Goal: Transaction & Acquisition: Purchase product/service

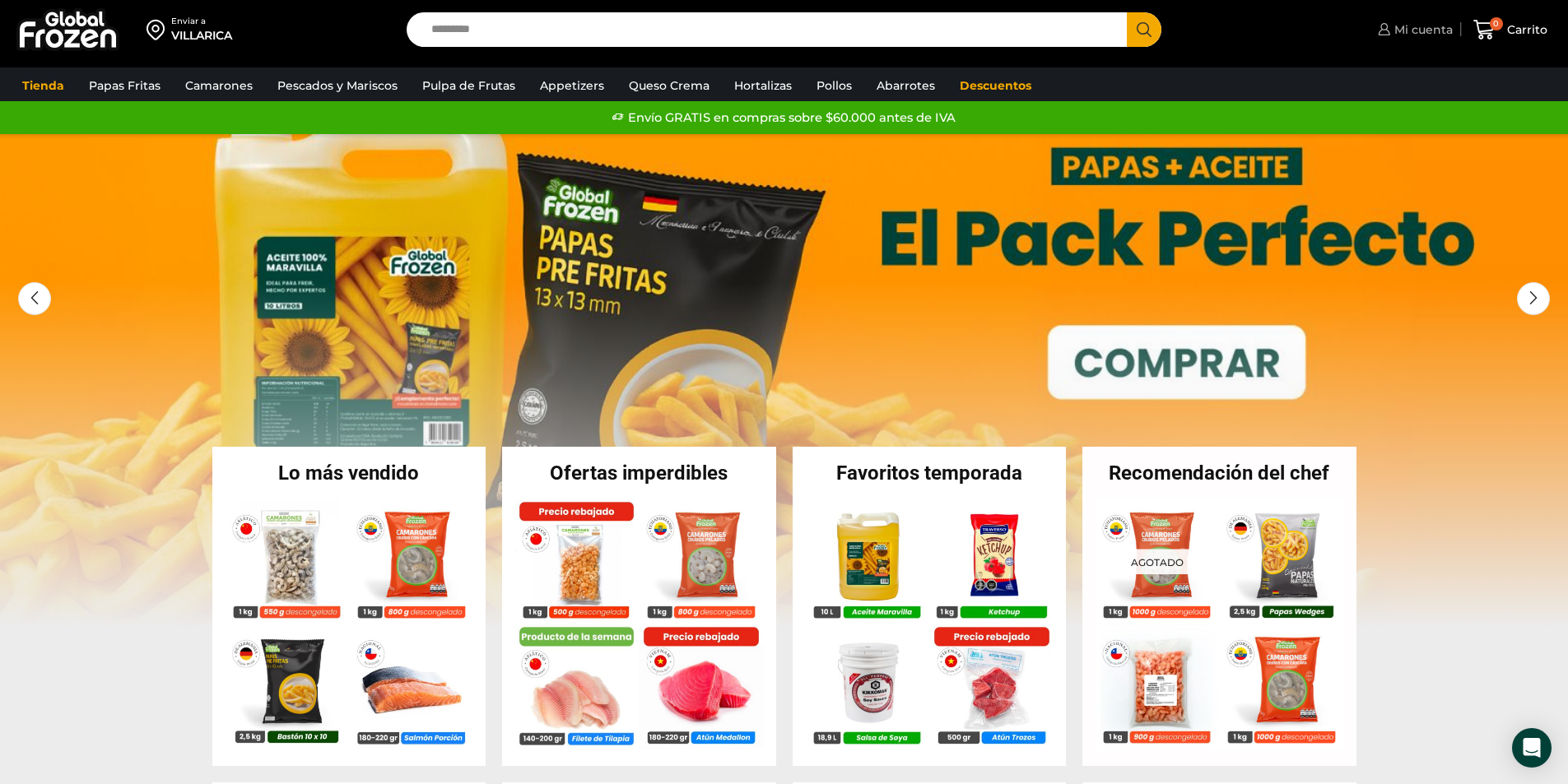
click at [1413, 24] on span "Mi cuenta" at bounding box center [1421, 30] width 63 height 17
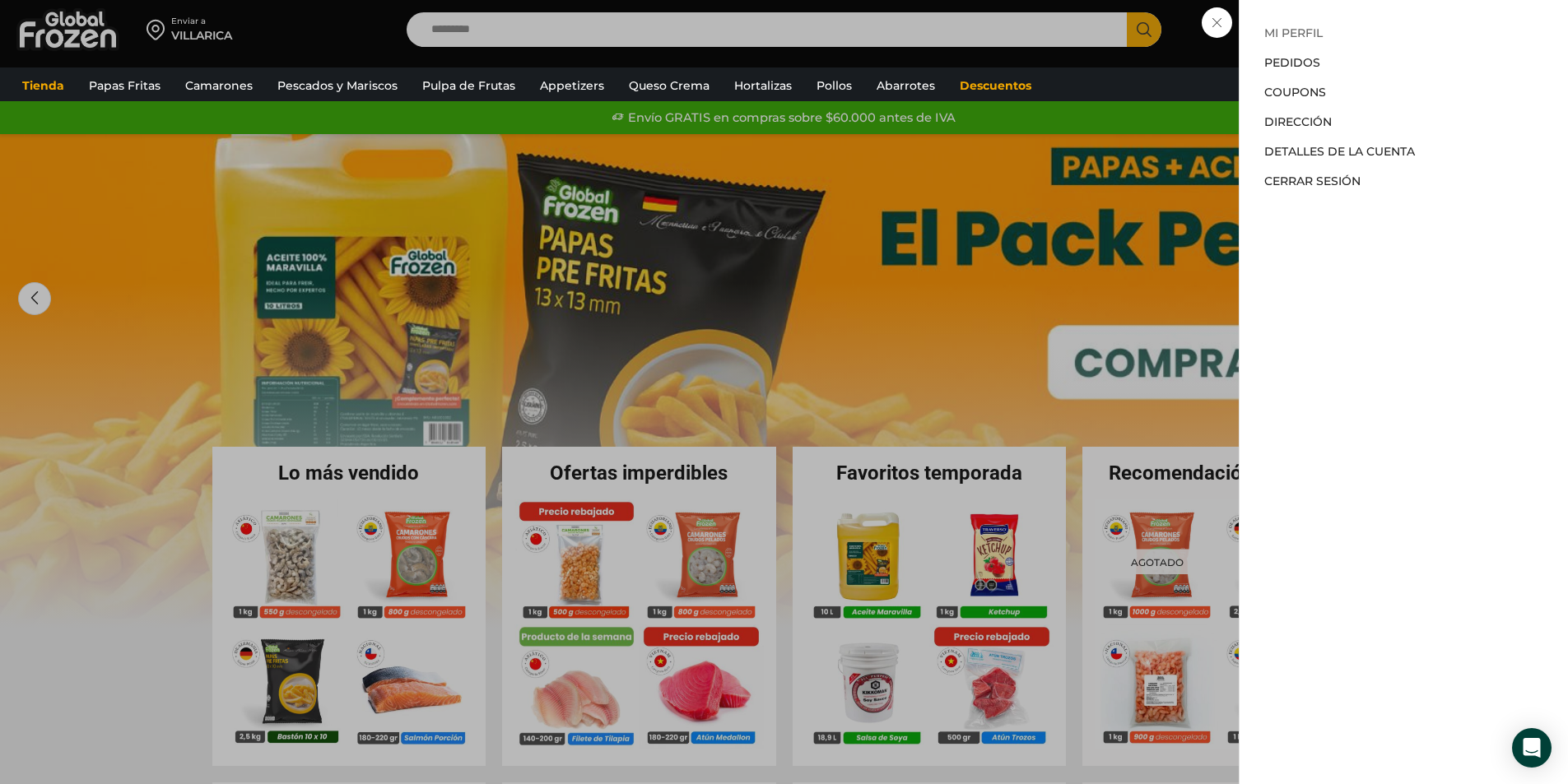
click at [1298, 33] on link "Mi perfil" at bounding box center [1293, 33] width 59 height 15
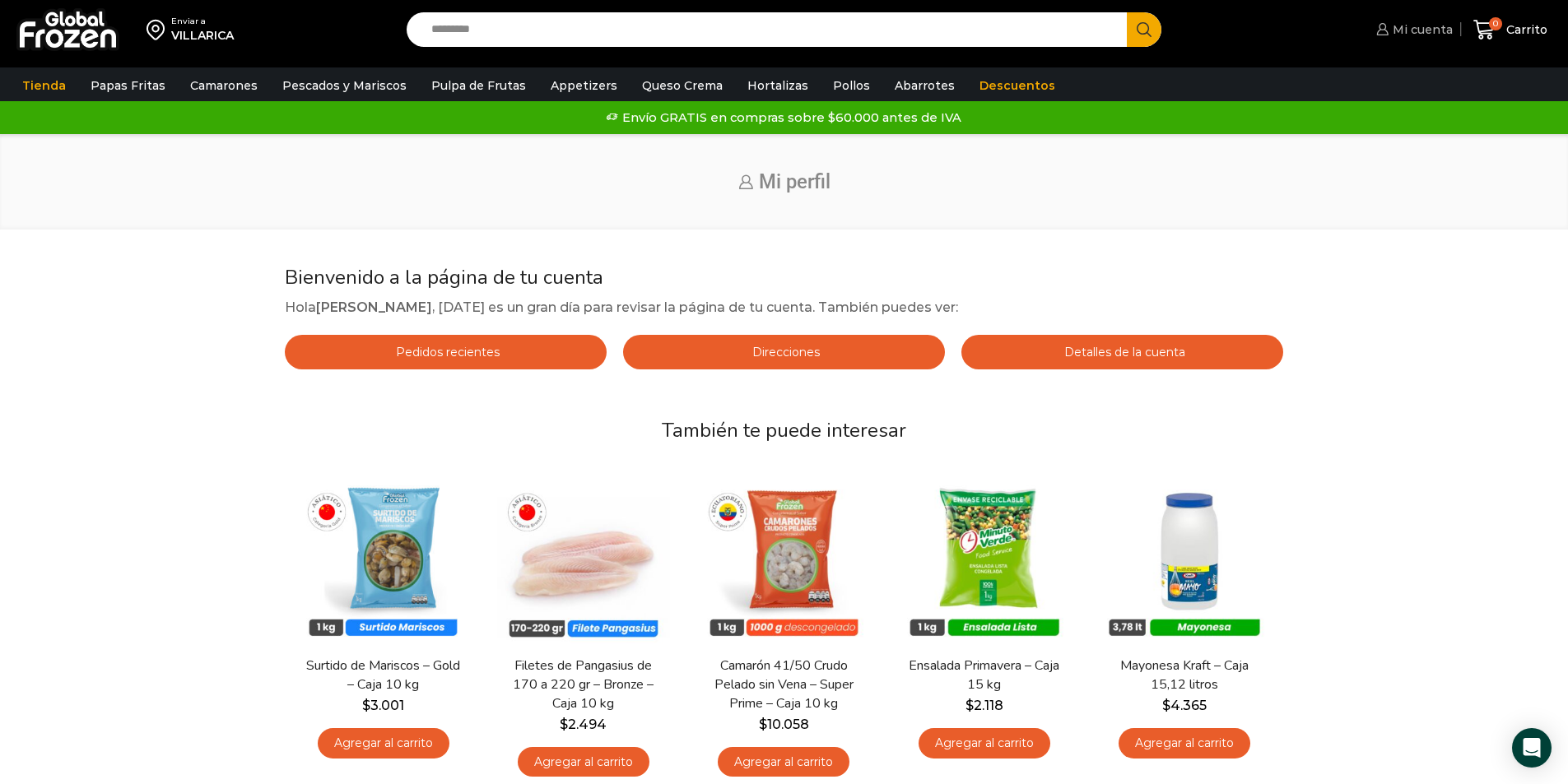
click at [1406, 27] on span "Mi cuenta" at bounding box center [1421, 30] width 64 height 17
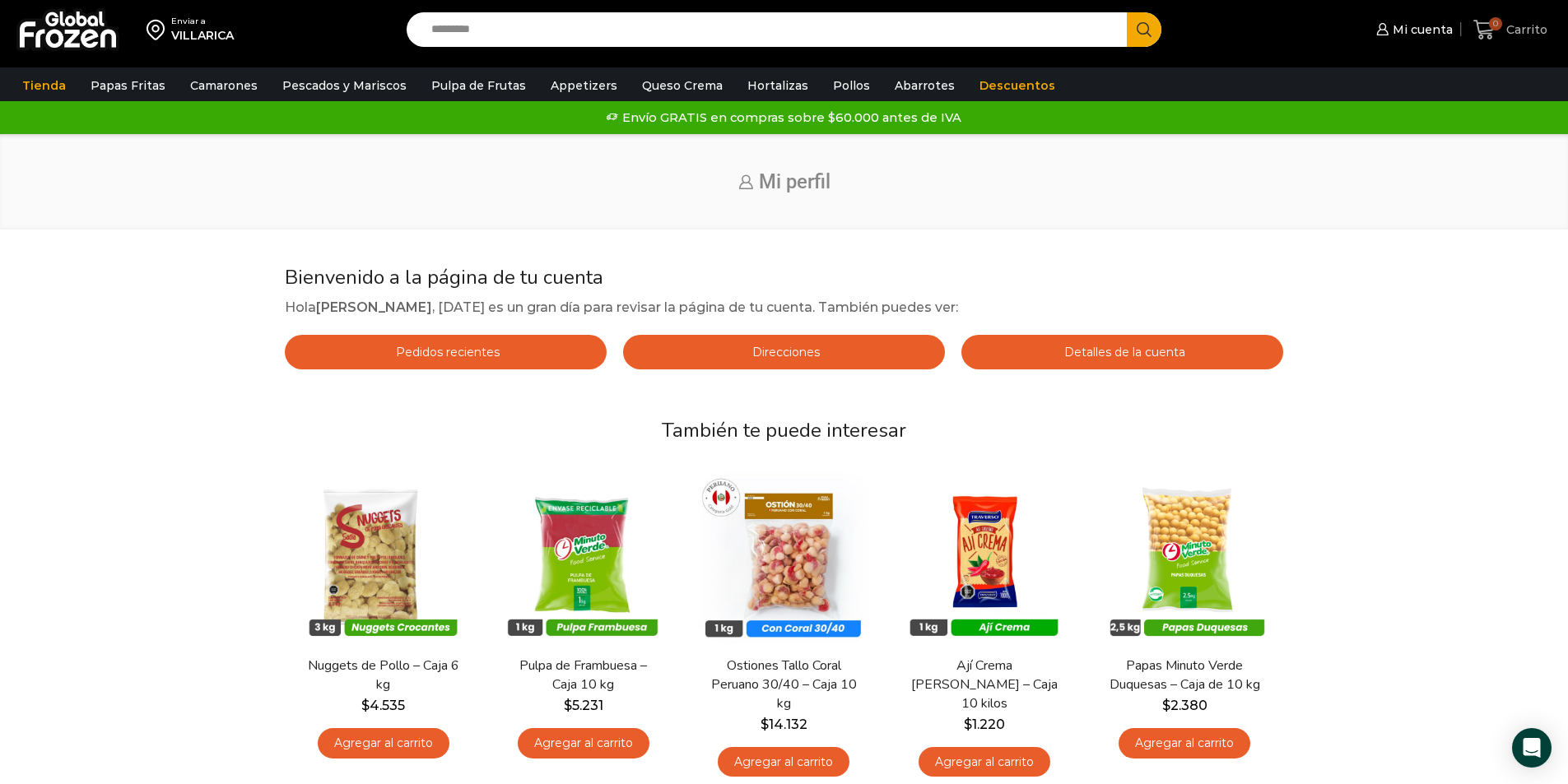
click at [1530, 28] on span "Carrito" at bounding box center [1524, 30] width 45 height 17
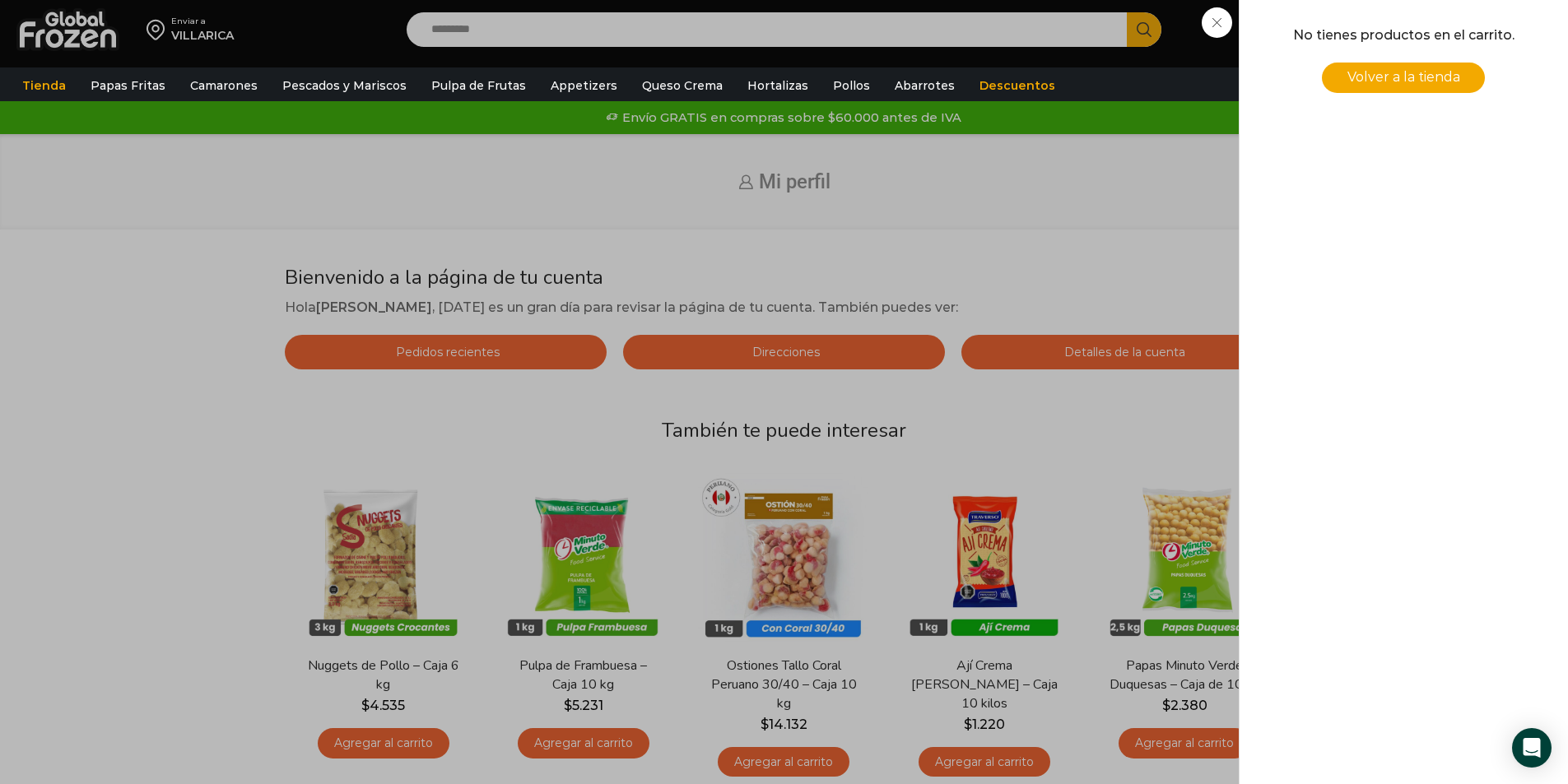
click at [1469, 24] on div "0 Carrito 0 0 Shopping Cart No tienes productos en el carrito. Volver a la tien…" at bounding box center [1510, 30] width 82 height 38
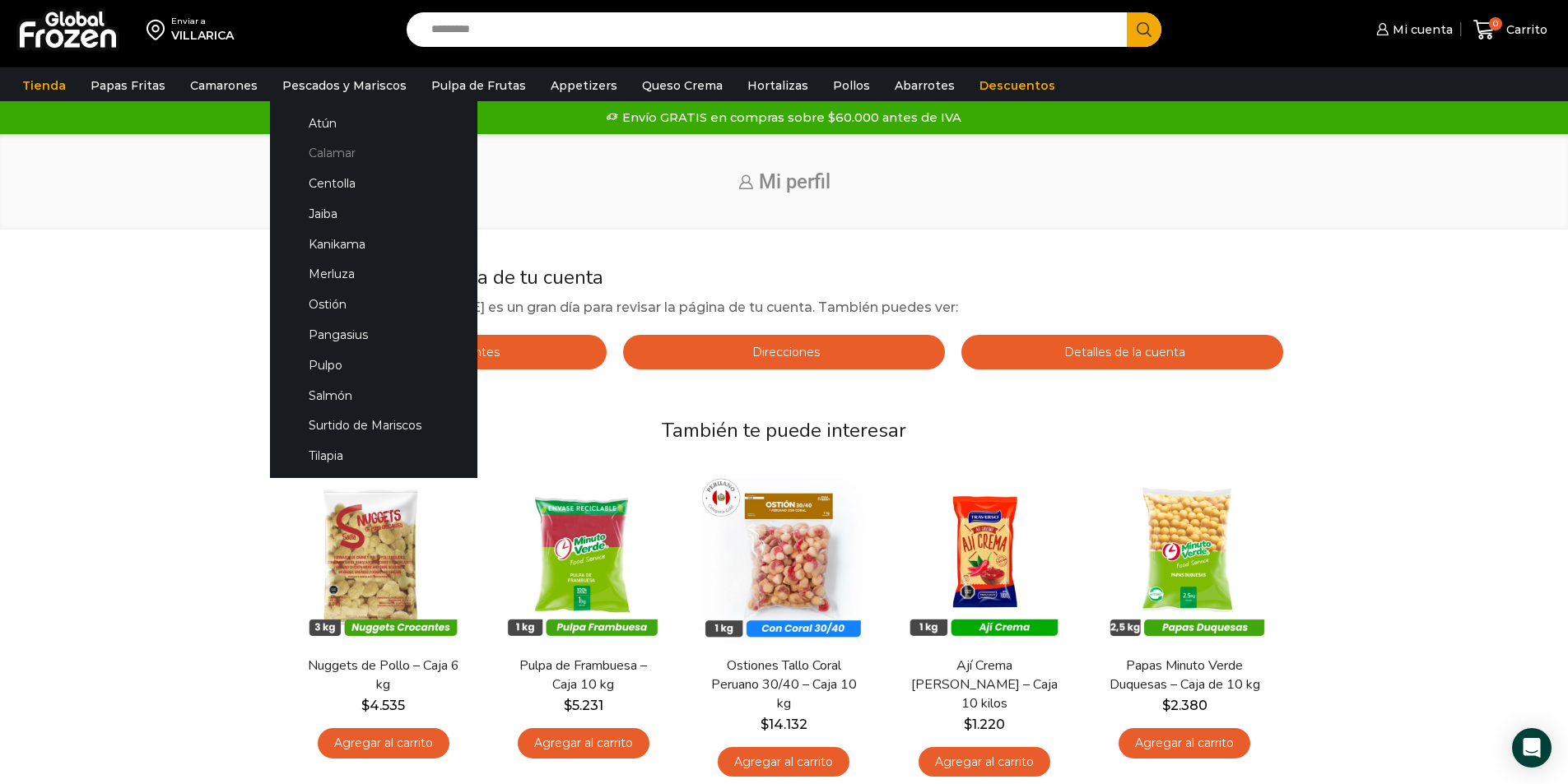
click at [342, 153] on link "Calamar" at bounding box center [373, 153] width 174 height 30
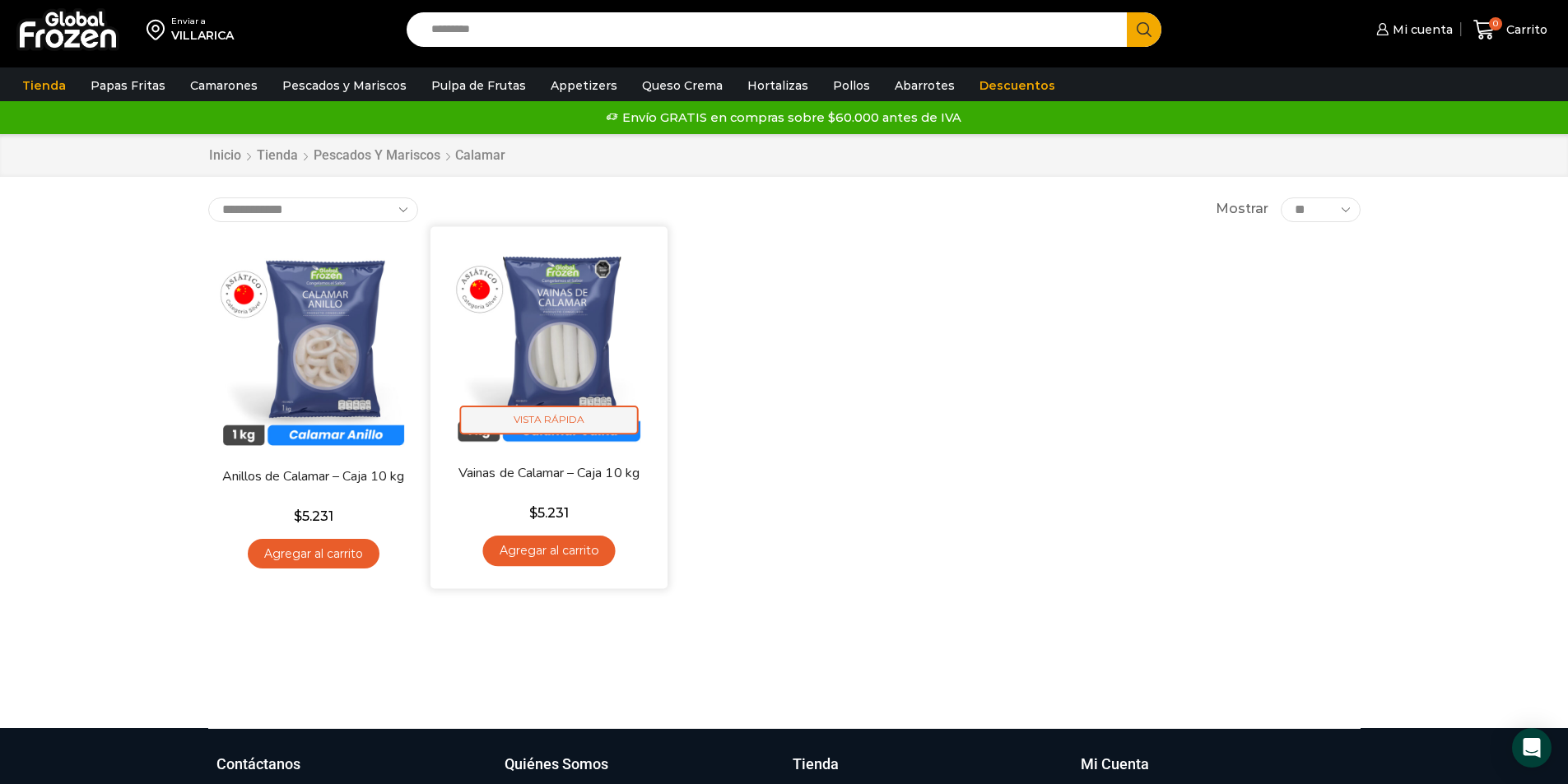
click at [556, 430] on span "Vista Rápida" at bounding box center [548, 420] width 178 height 28
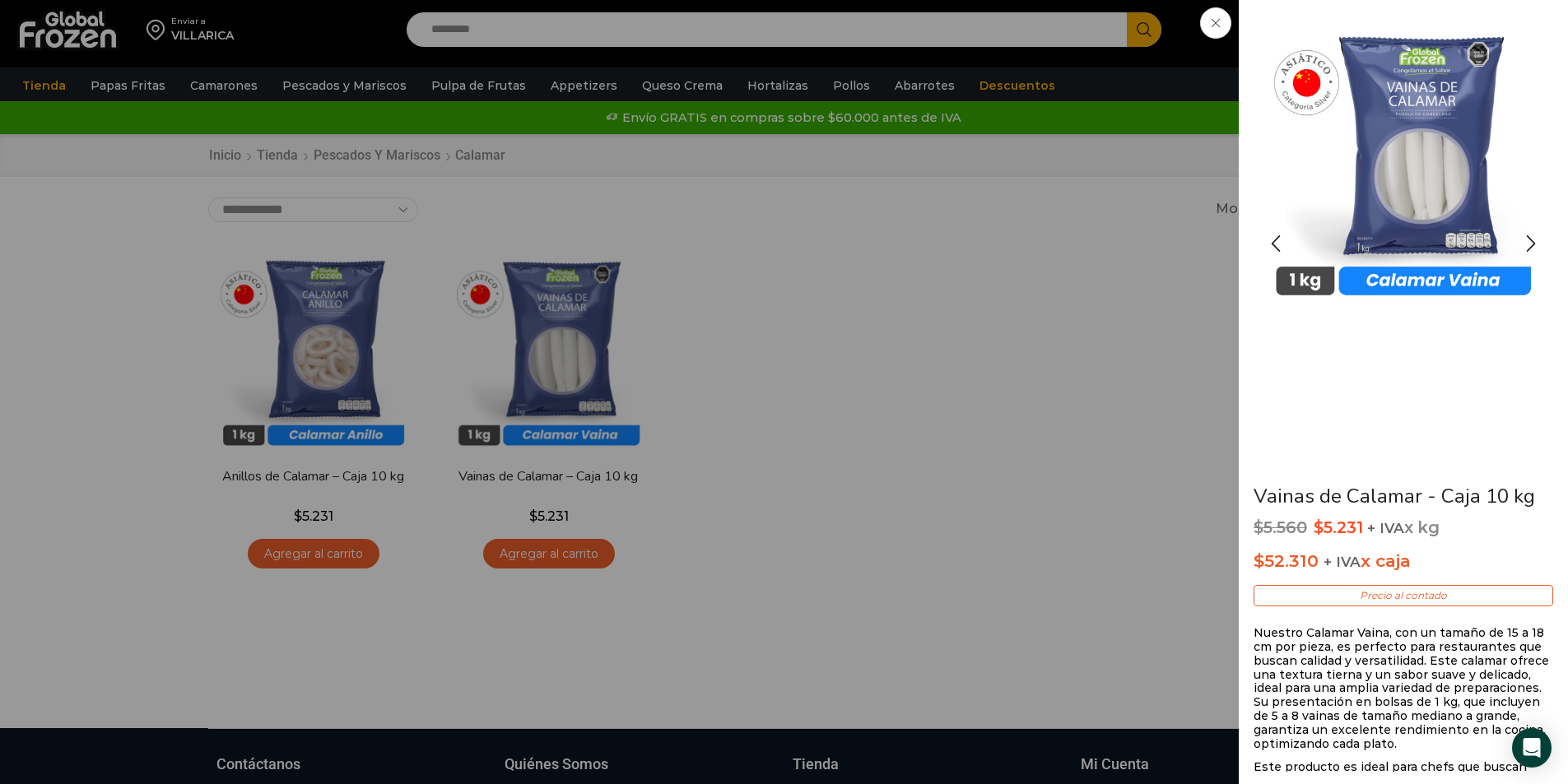
click at [1437, 210] on img "1 / 3" at bounding box center [1404, 161] width 296 height 296
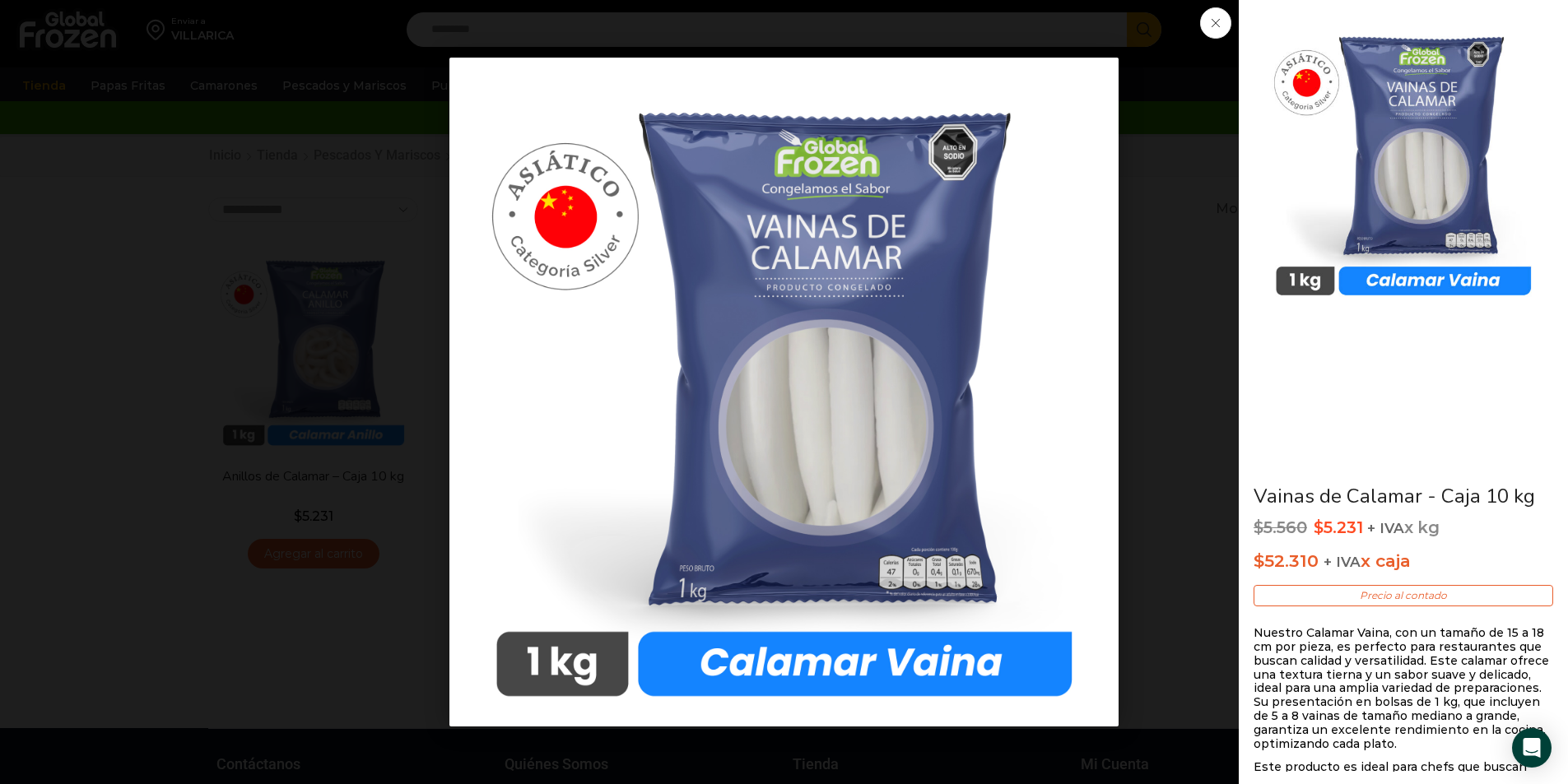
click at [1171, 206] on div "1 / 1" at bounding box center [784, 392] width 1452 height 669
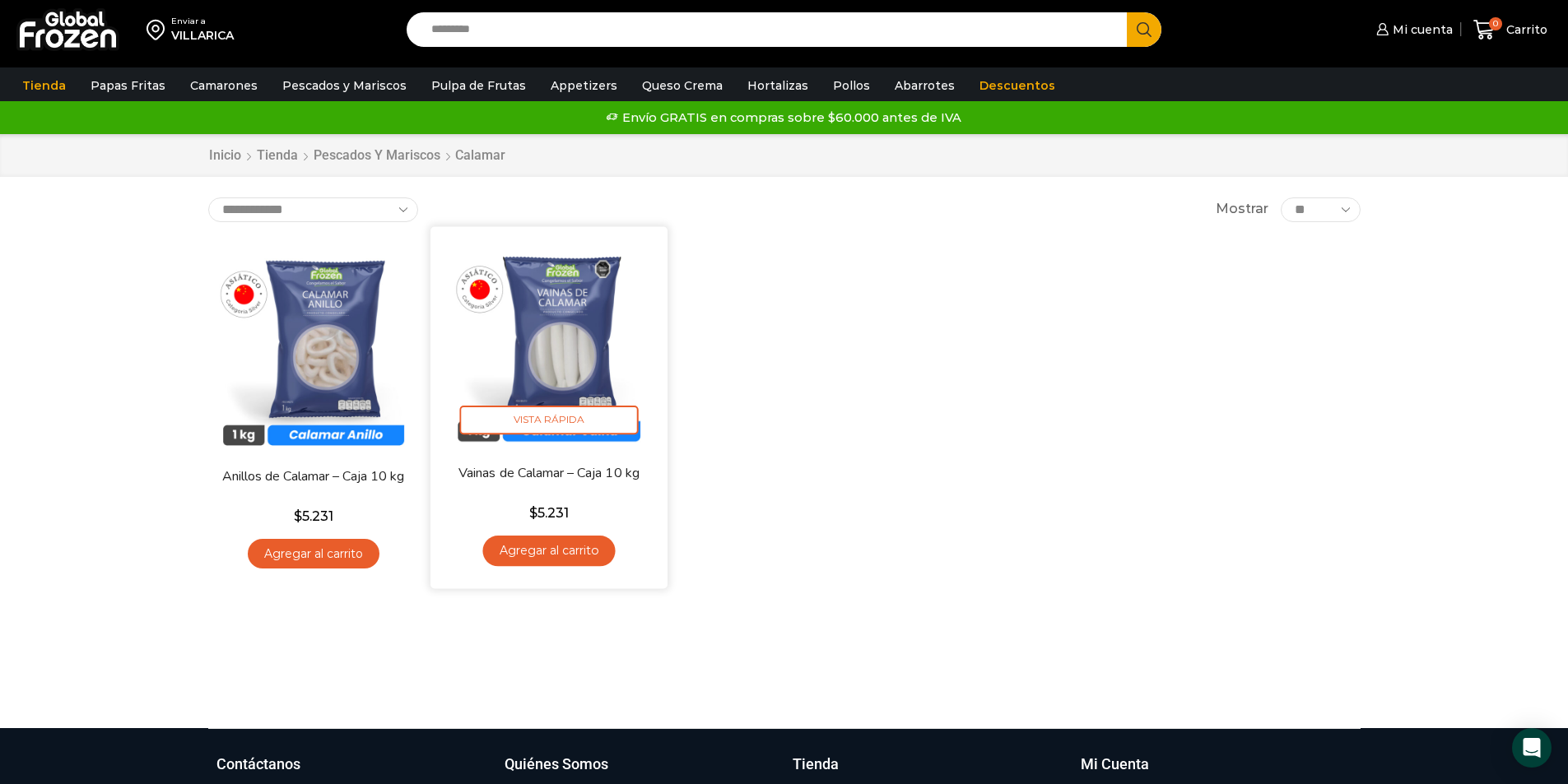
click at [566, 560] on link "Agregar al carrito" at bounding box center [548, 551] width 132 height 30
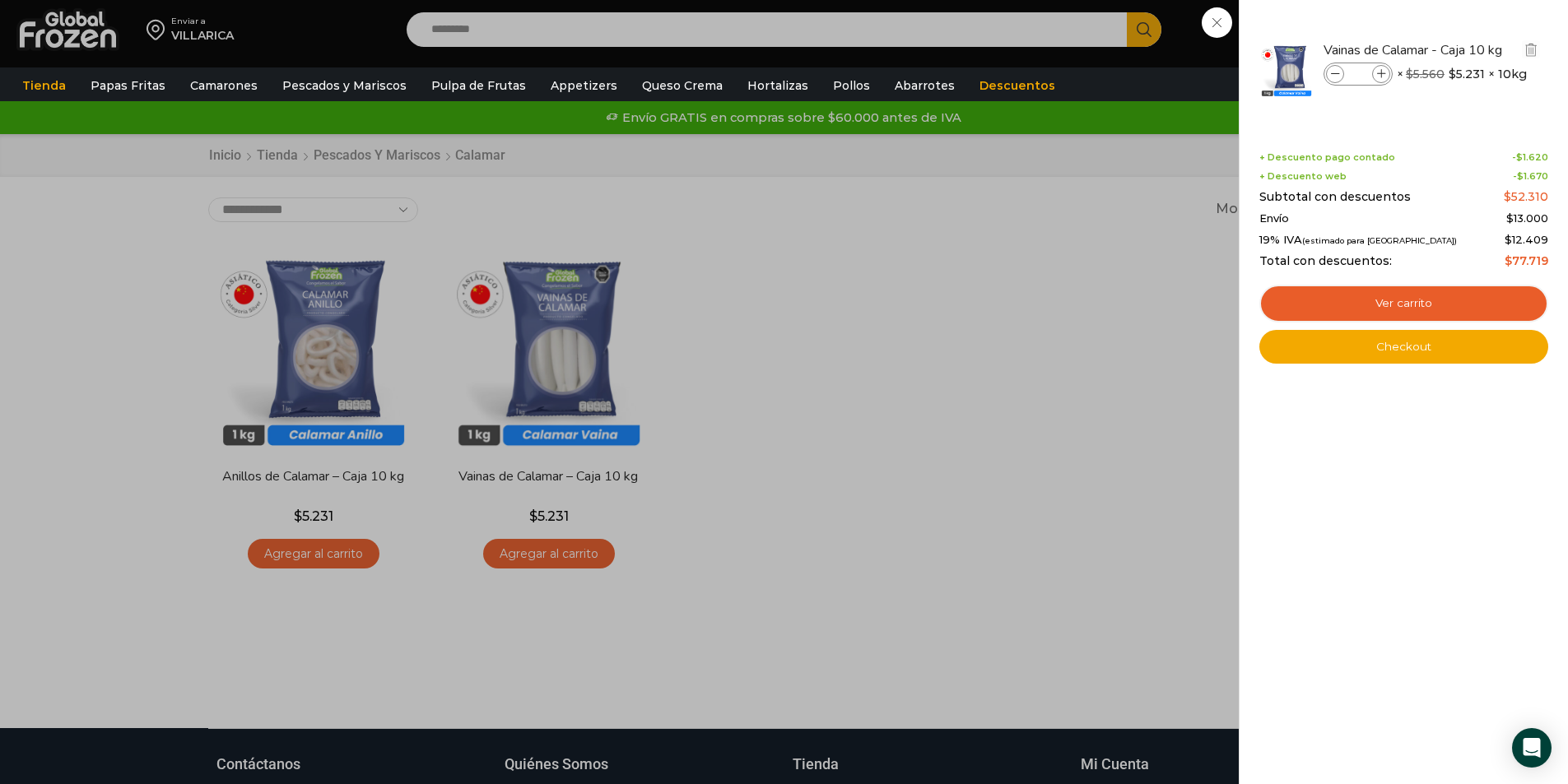
click at [1380, 70] on icon at bounding box center [1381, 74] width 9 height 9
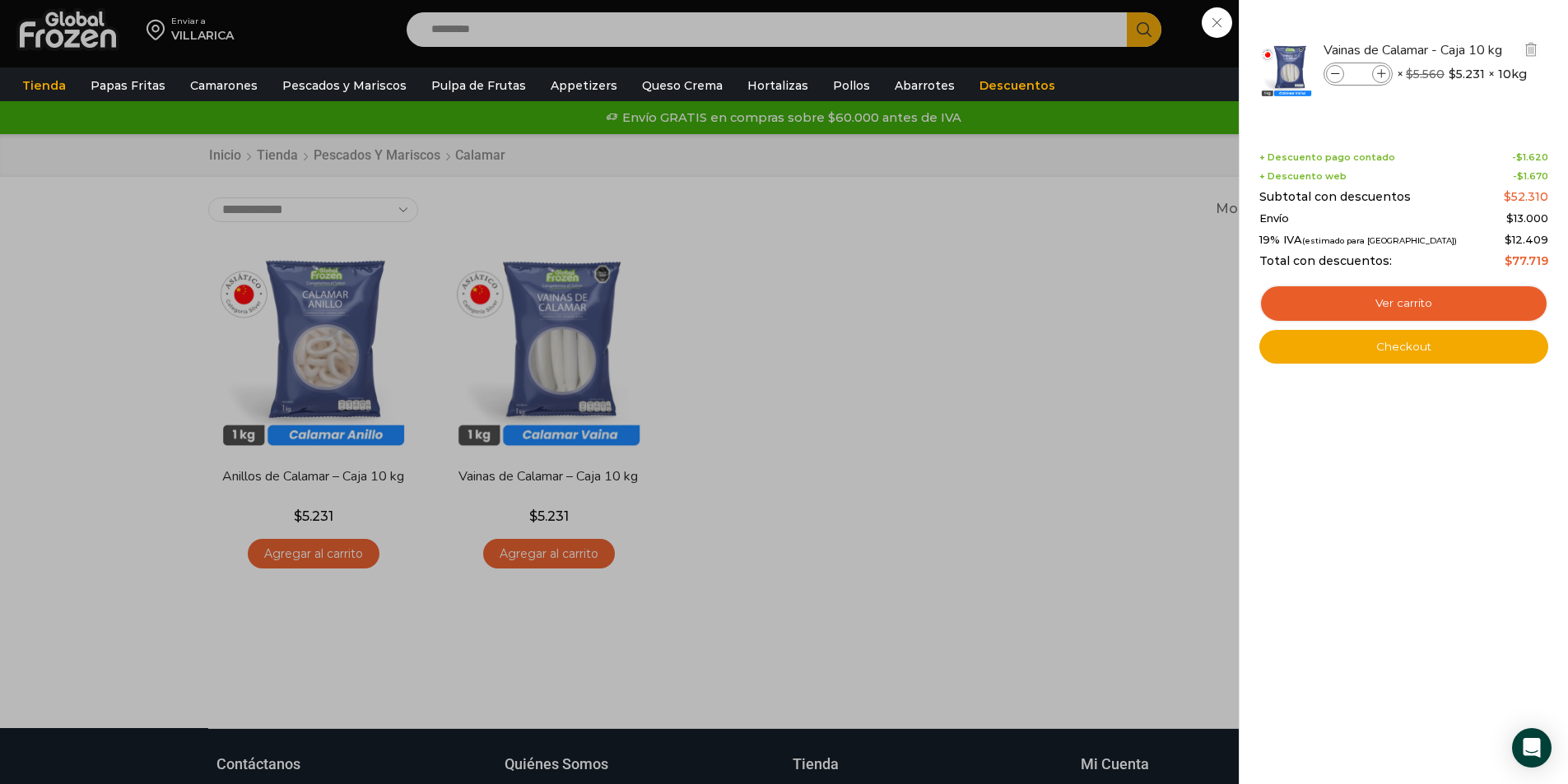
type input "*"
click at [1331, 78] on icon at bounding box center [1335, 74] width 9 height 9
type input "*"
click at [1377, 77] on icon at bounding box center [1381, 74] width 9 height 9
click at [1380, 74] on icon at bounding box center [1381, 74] width 9 height 9
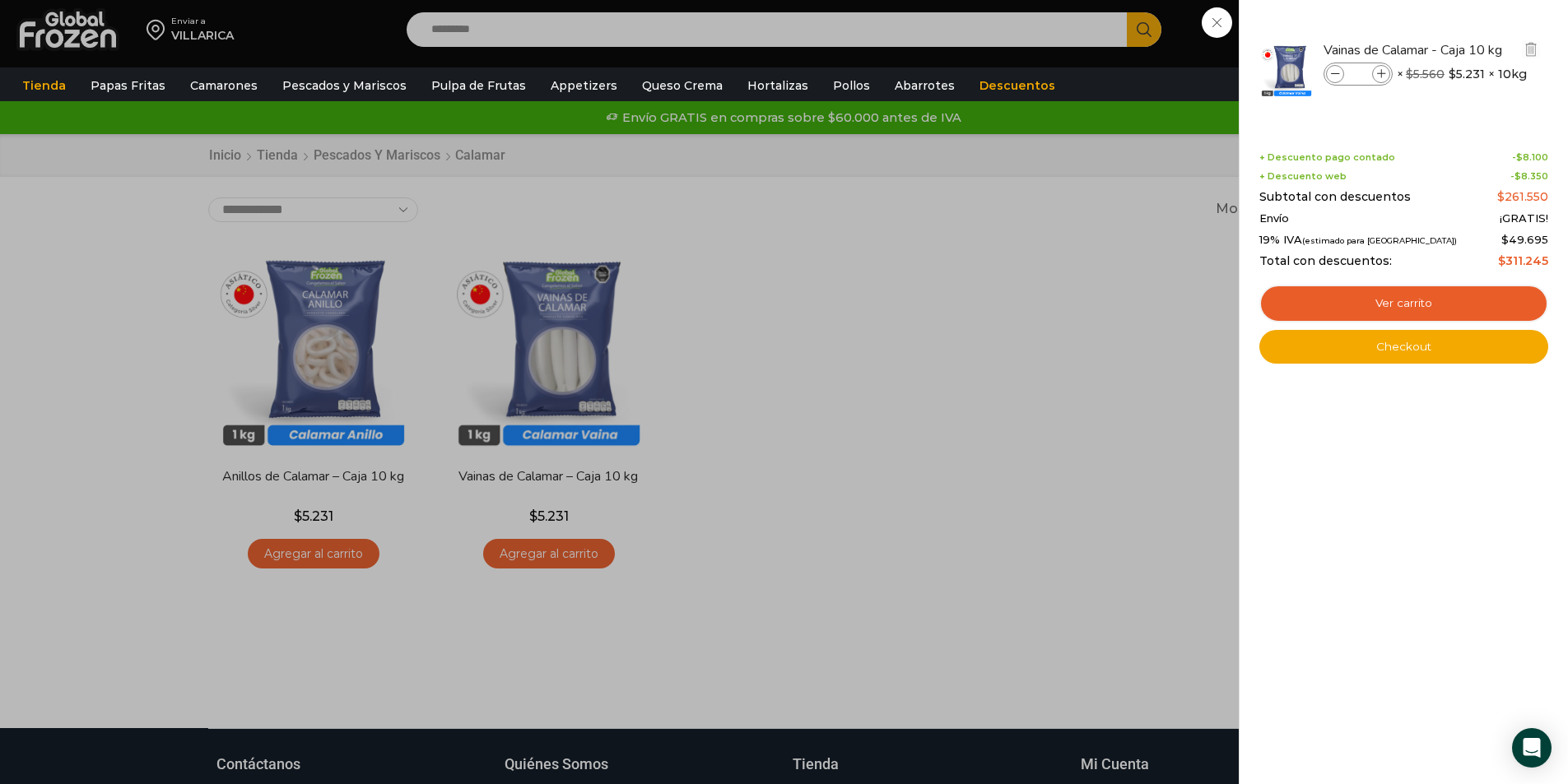
click at [1380, 74] on icon at bounding box center [1381, 74] width 9 height 9
type input "**"
click at [1469, 49] on div "10 Carrito 10 10 Shopping Cart" at bounding box center [1510, 30] width 82 height 38
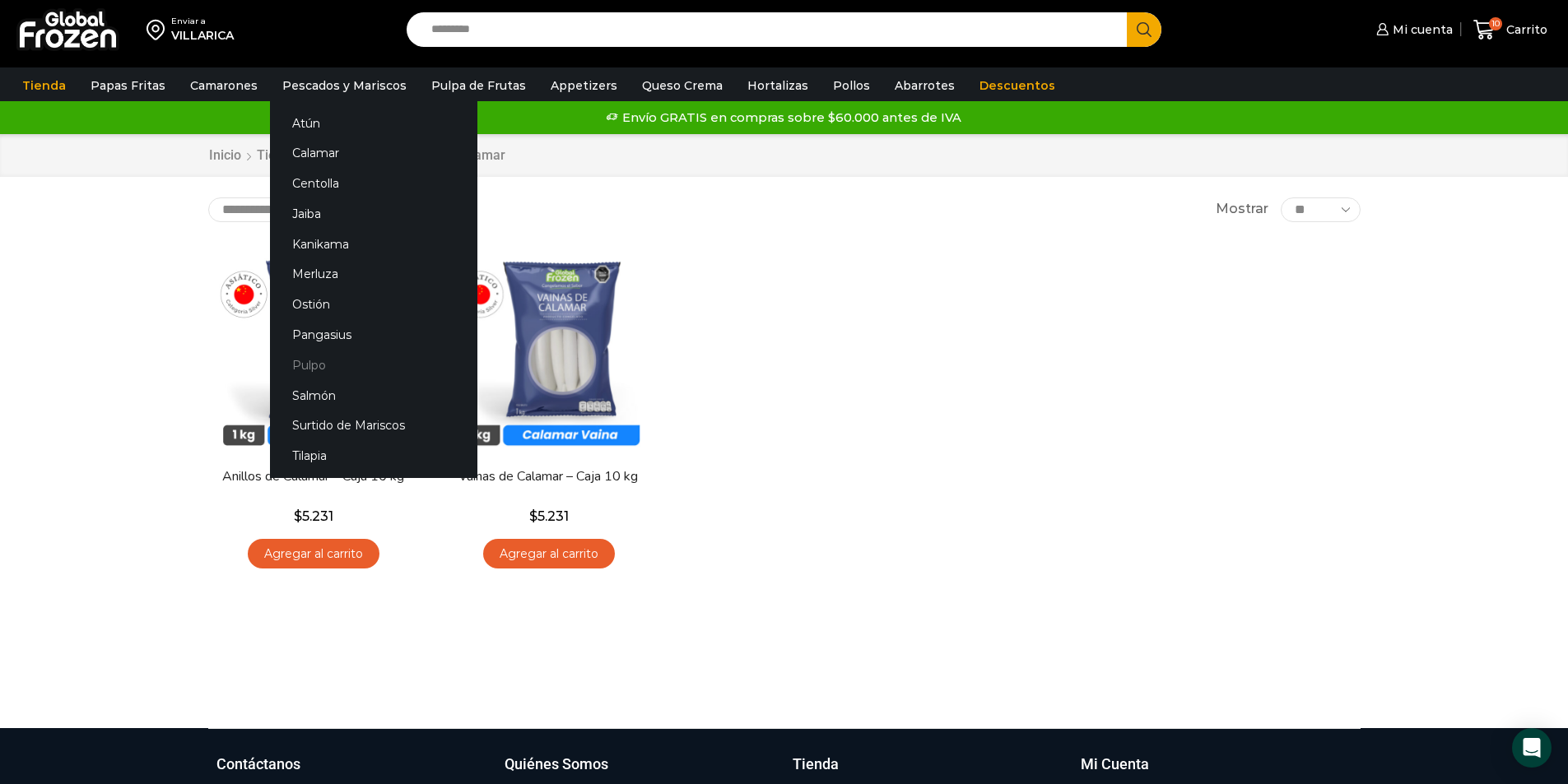
click at [316, 361] on link "Pulpo" at bounding box center [374, 365] width 208 height 30
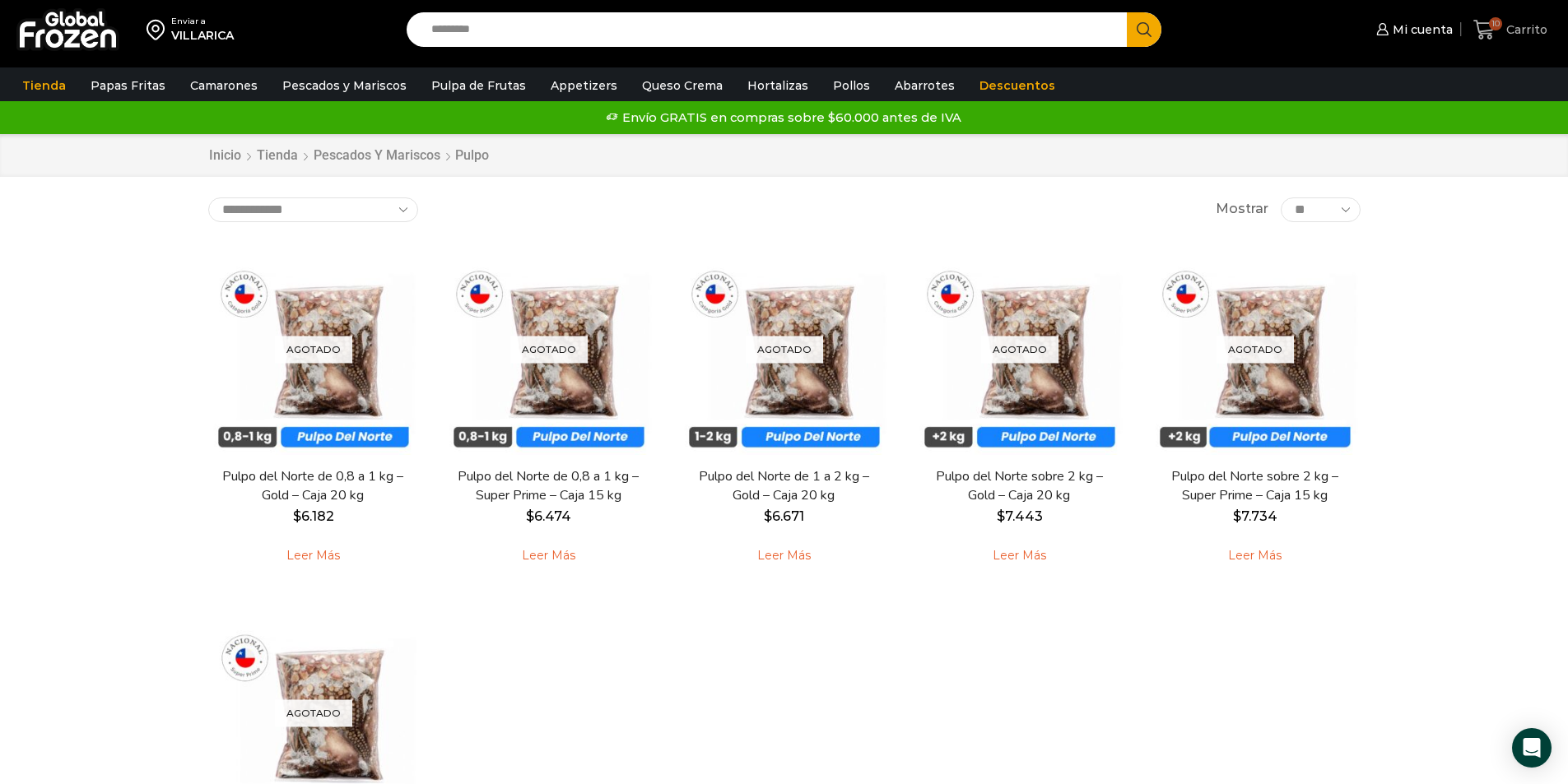
click at [1490, 34] on icon at bounding box center [1484, 30] width 23 height 23
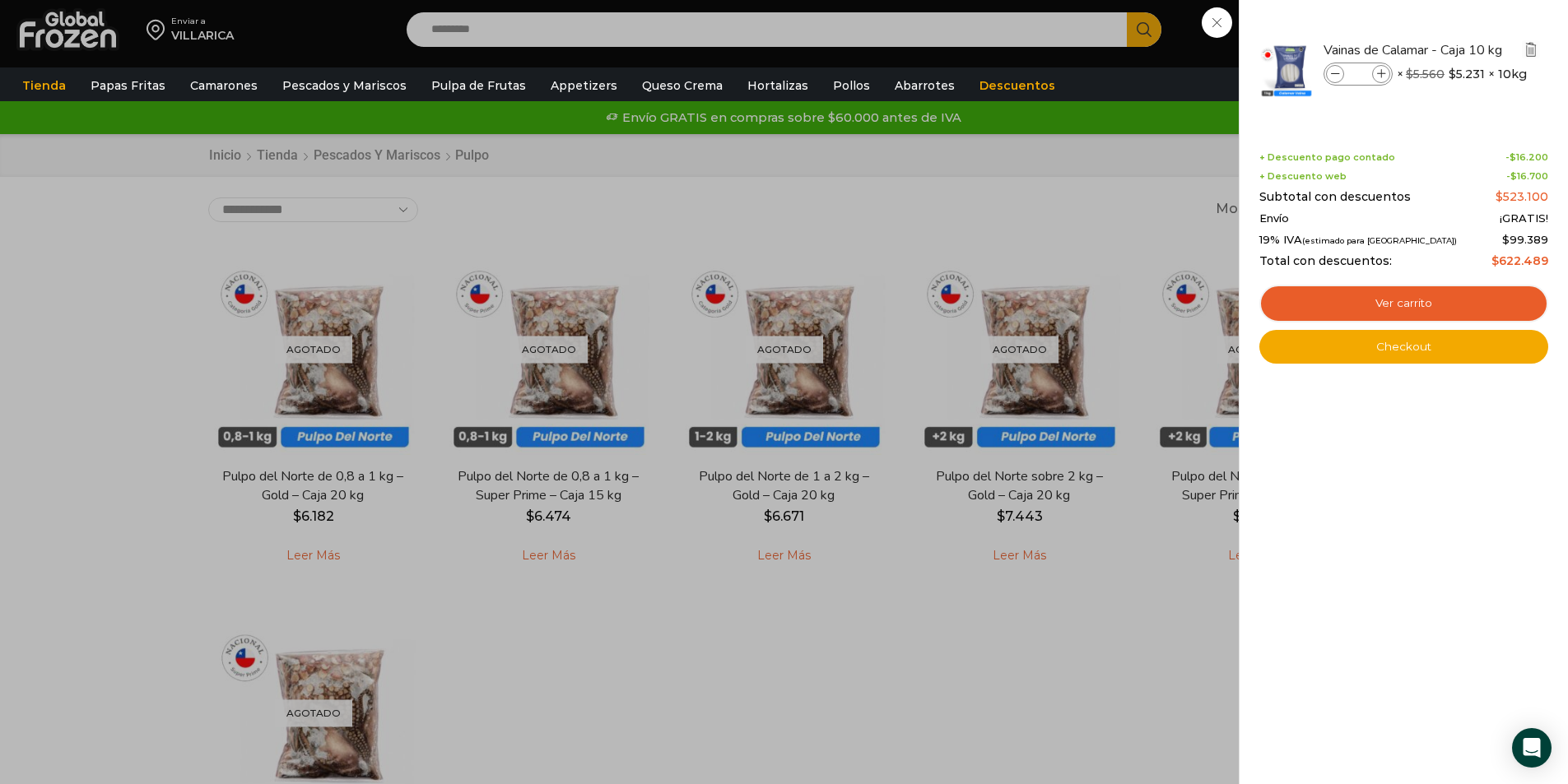
click at [1529, 47] on img "Eliminar Vainas de Calamar - Caja 10 kg del carrito" at bounding box center [1531, 49] width 15 height 15
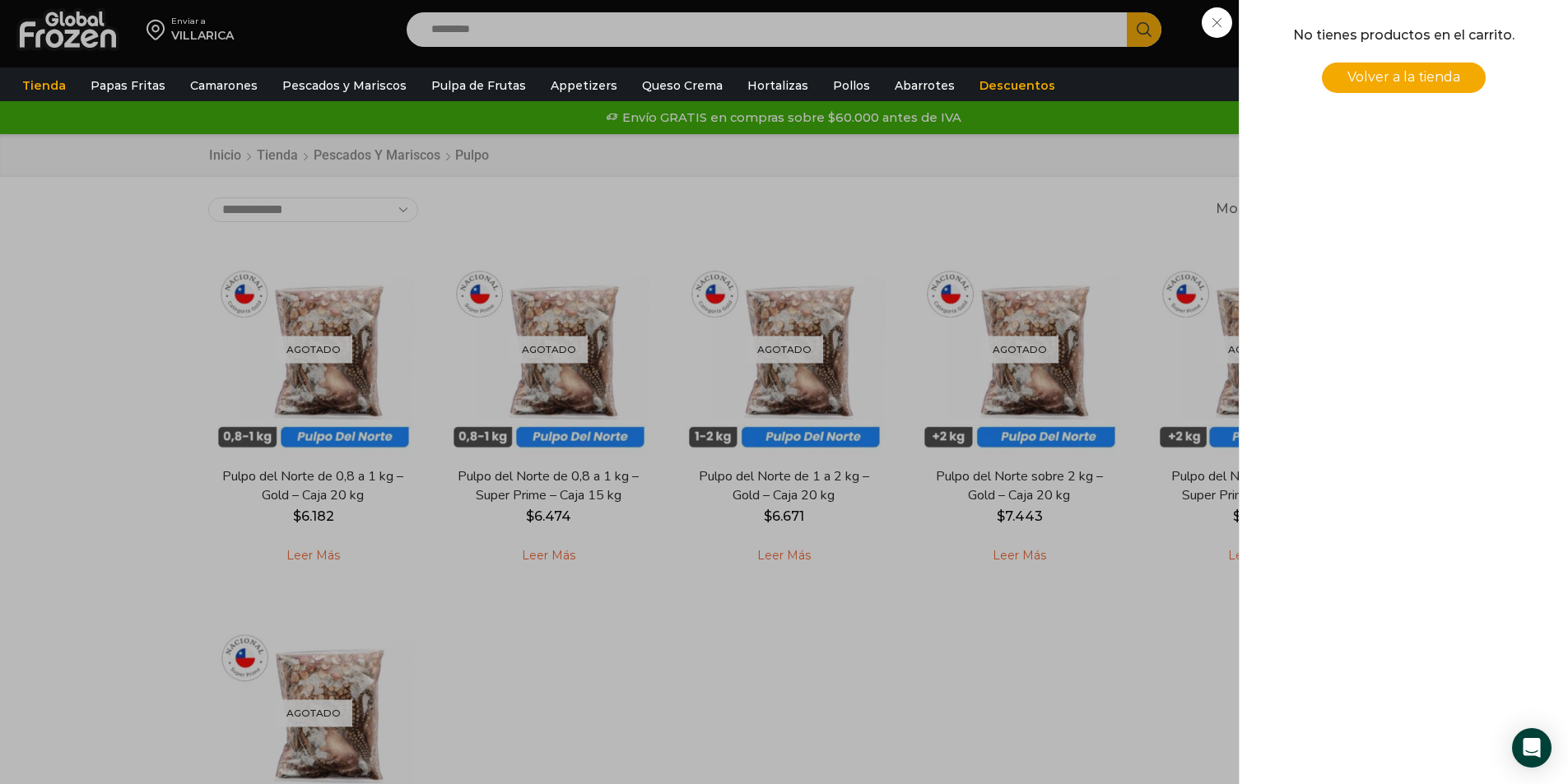
click at [1469, 49] on div "0 Carrito 0 0 Shopping Cart No tienes productos en el carrito. Volver a la tien…" at bounding box center [1510, 30] width 82 height 38
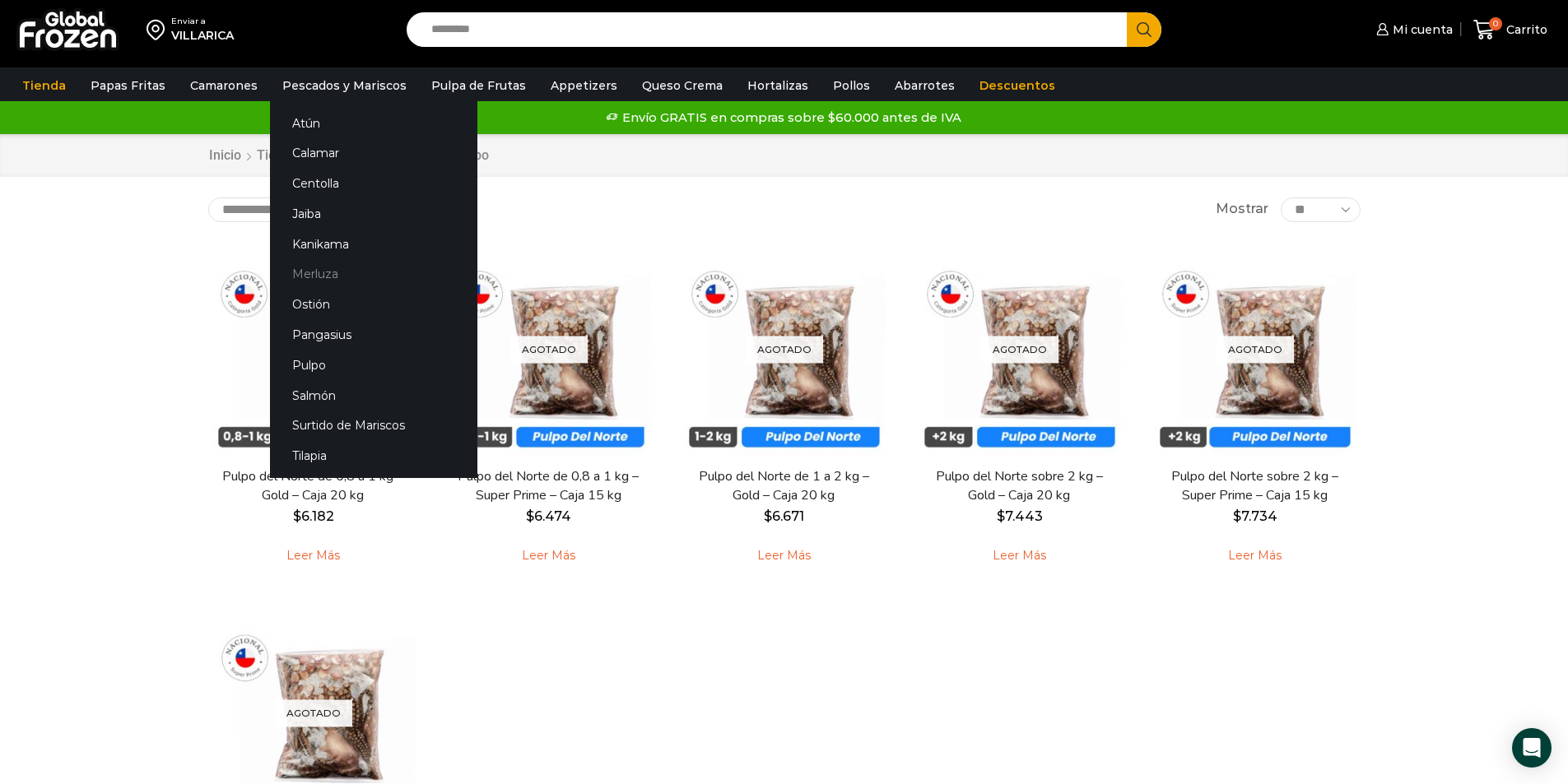
click at [306, 274] on link "Merluza" at bounding box center [374, 274] width 208 height 30
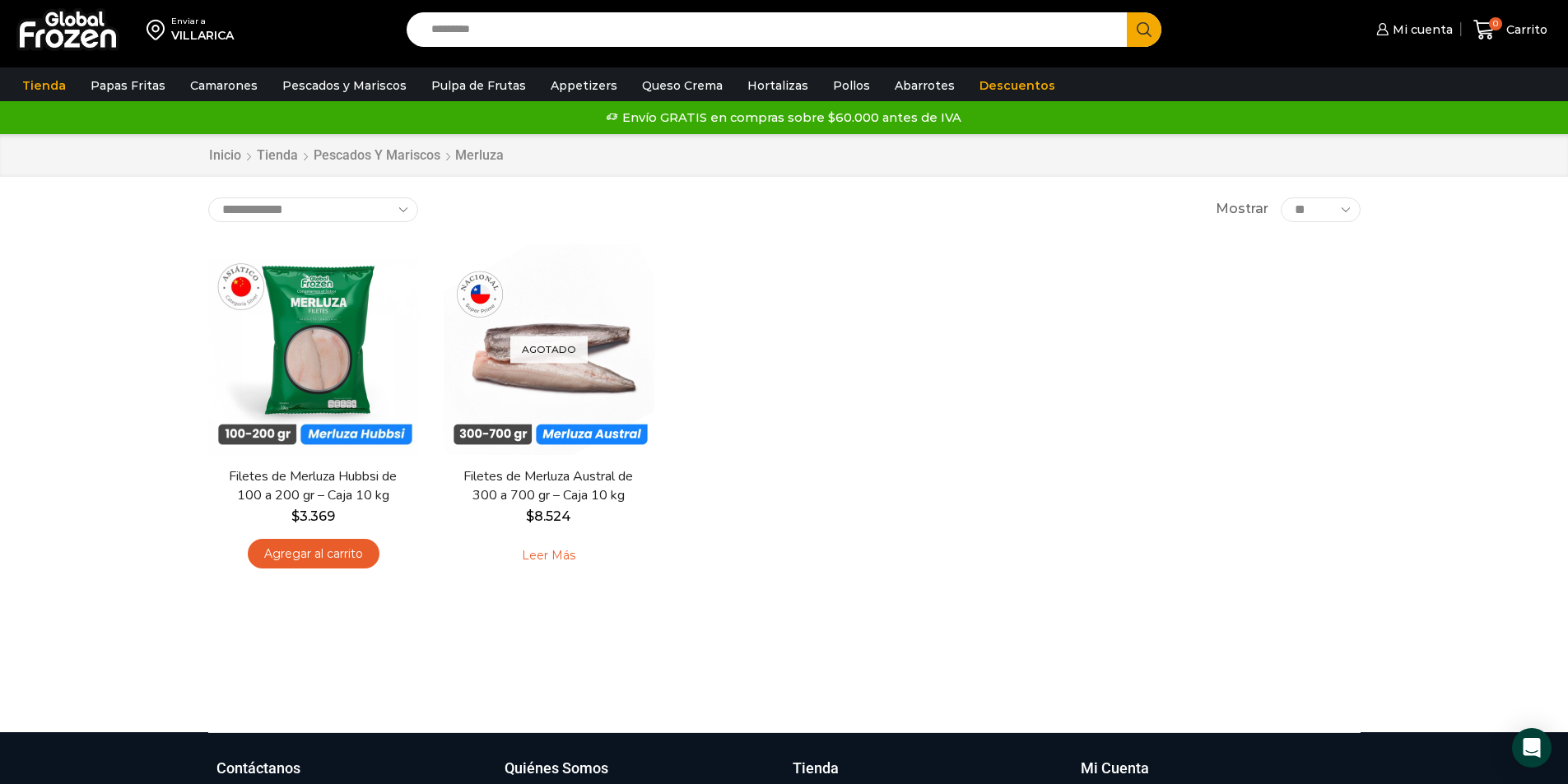
click at [962, 242] on div "En stock [GEOGRAPHIC_DATA] Filetes de Merluza Hubbsi de 100 a 200 gr – Caja 10 …" at bounding box center [784, 413] width 1177 height 364
